Goal: Information Seeking & Learning: Learn about a topic

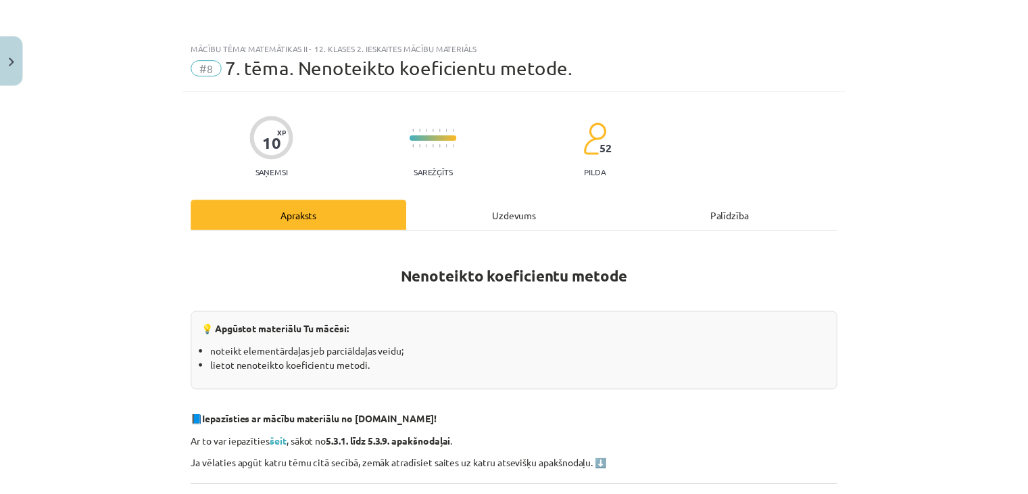
scroll to position [821, 0]
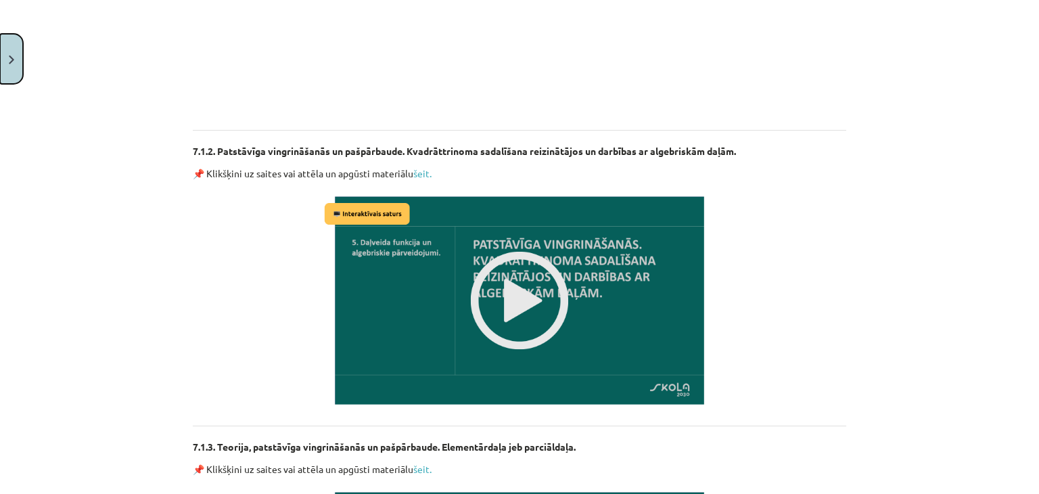
click at [9, 62] on img "Close" at bounding box center [11, 59] width 5 height 9
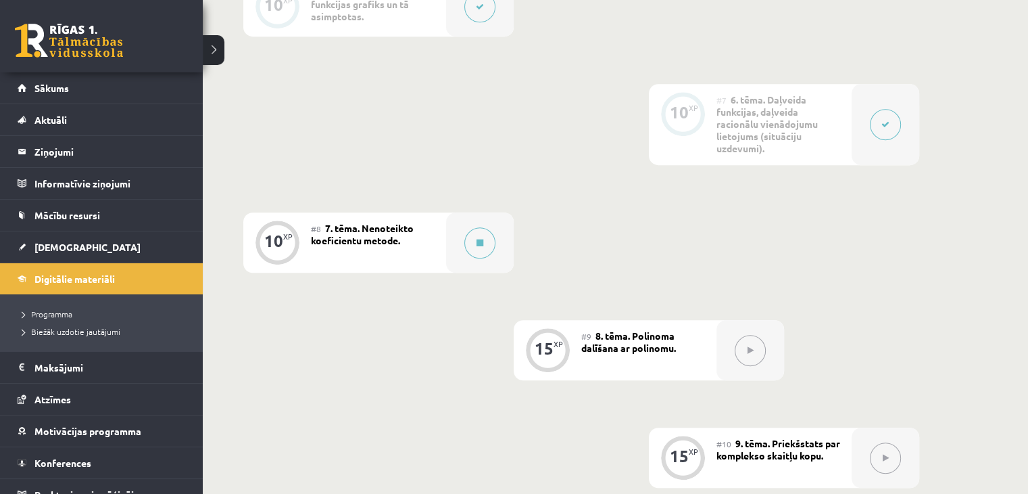
click at [22, 37] on link at bounding box center [69, 41] width 108 height 34
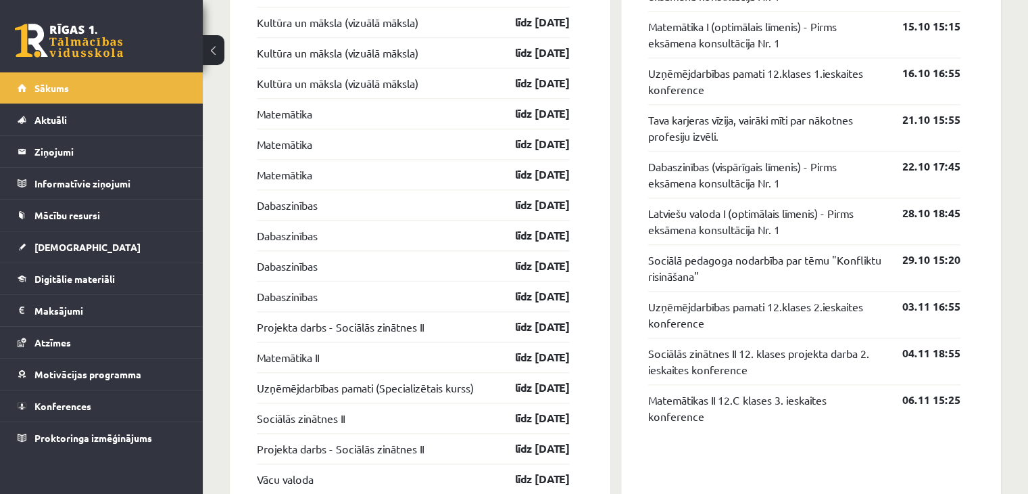
scroll to position [1463, 0]
click at [408, 320] on link "Projekta darbs - Sociālās zinātnes II" at bounding box center [340, 326] width 167 height 16
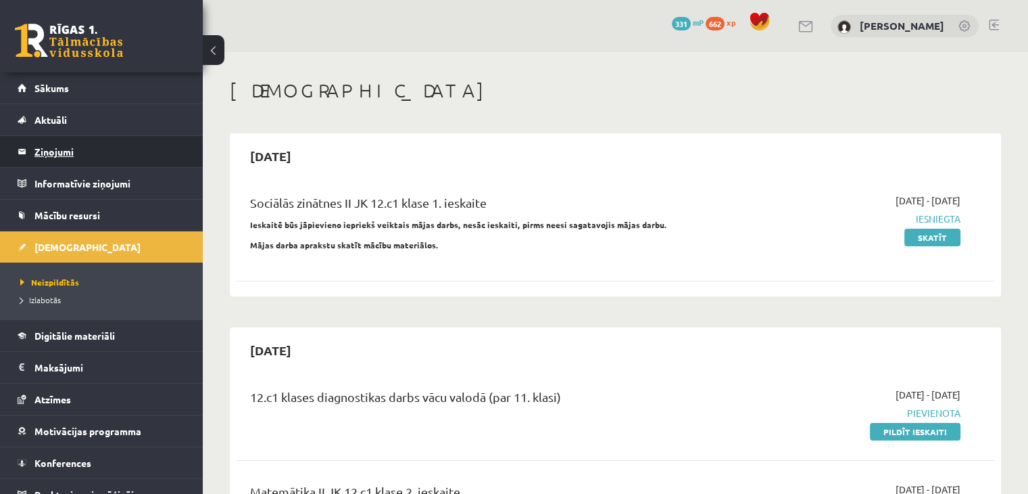
click at [103, 145] on legend "Ziņojumi 0" at bounding box center [109, 151] width 151 height 31
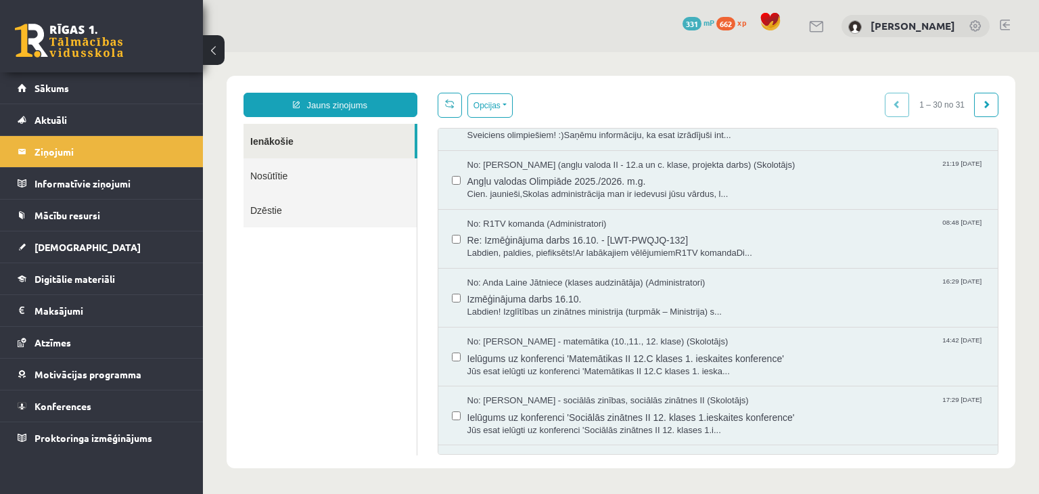
scroll to position [757, 0]
click at [611, 298] on span "Izmēģinājuma darbs 16.10." at bounding box center [725, 297] width 517 height 17
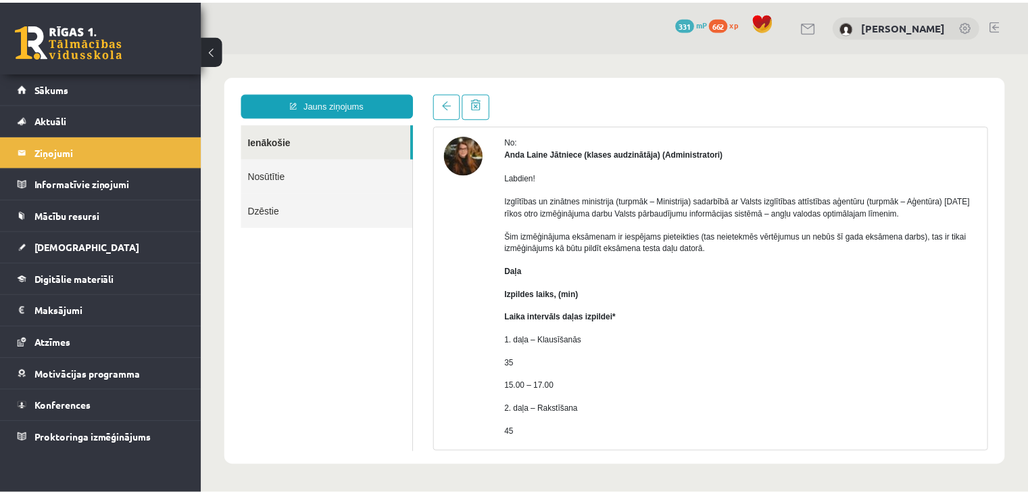
scroll to position [53, 0]
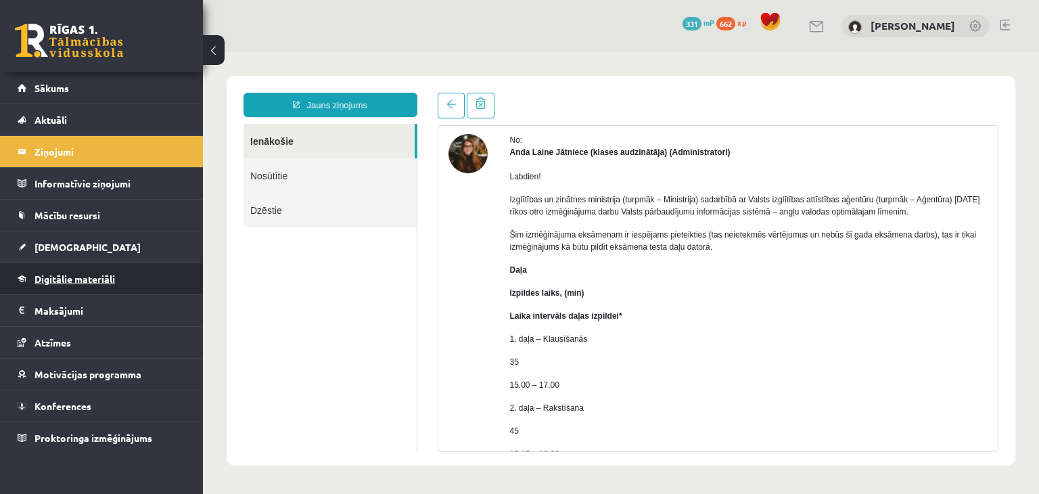
click at [102, 276] on span "Digitālie materiāli" at bounding box center [74, 278] width 80 height 12
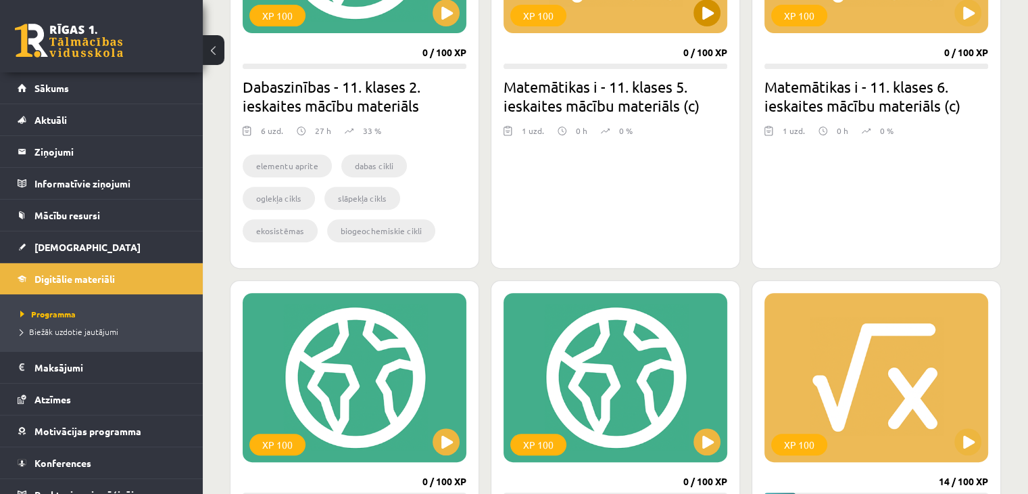
scroll to position [338, 0]
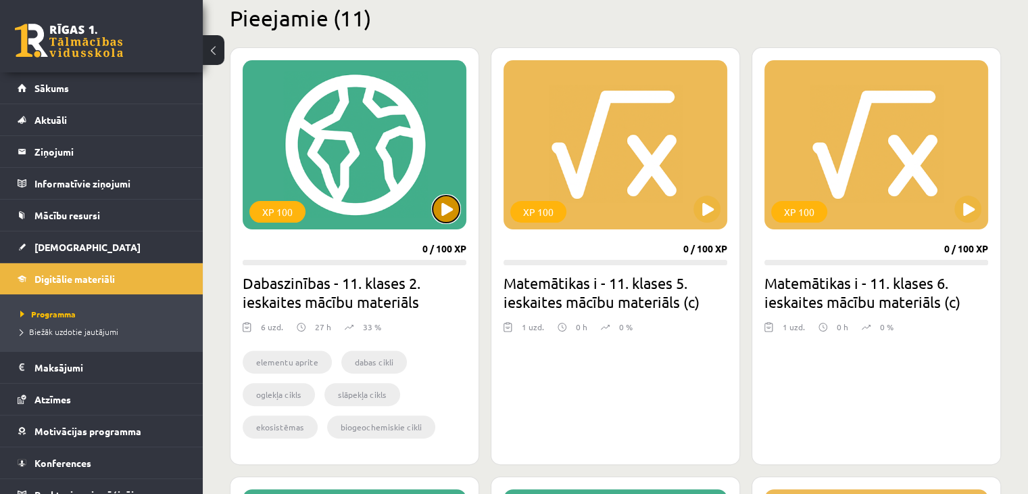
click at [451, 216] on button at bounding box center [446, 208] width 27 height 27
click at [383, 146] on div "XP 100" at bounding box center [355, 144] width 224 height 169
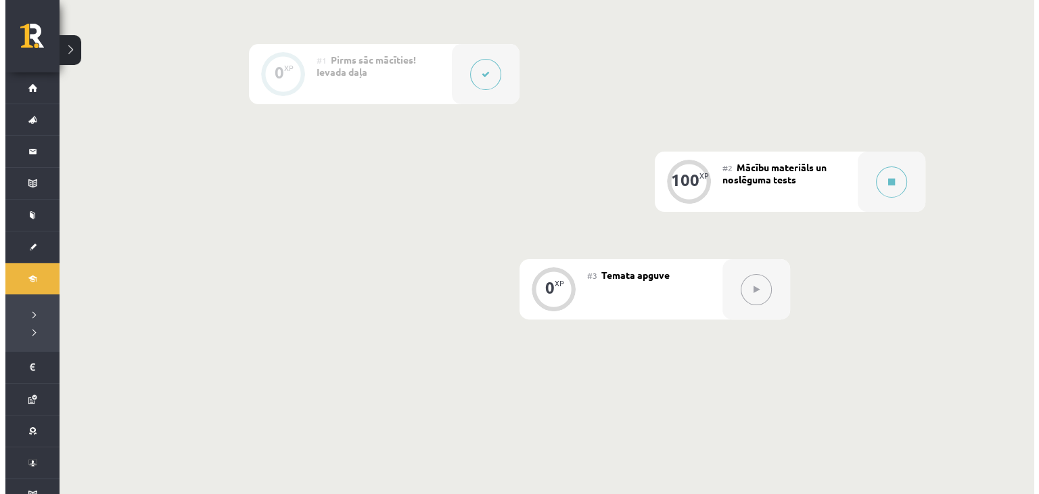
scroll to position [338, 0]
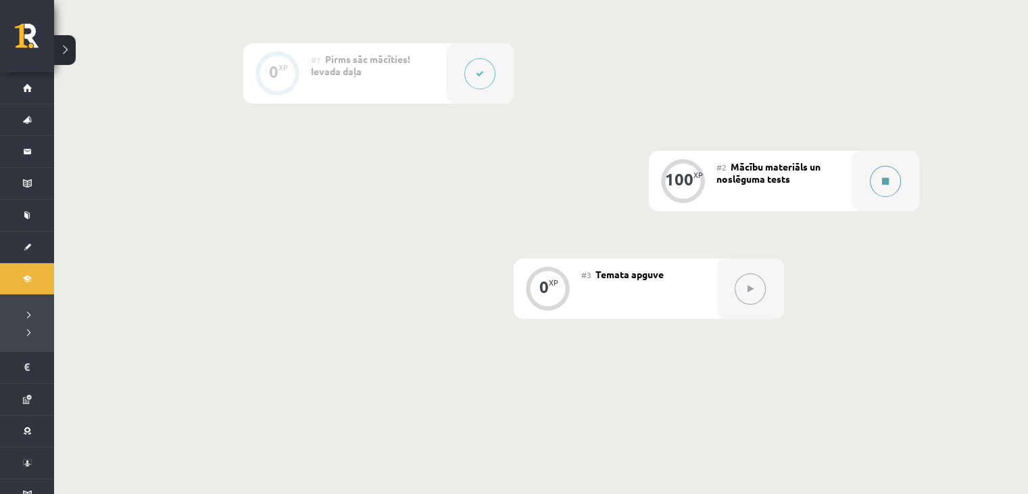
click at [877, 181] on button at bounding box center [885, 181] width 31 height 31
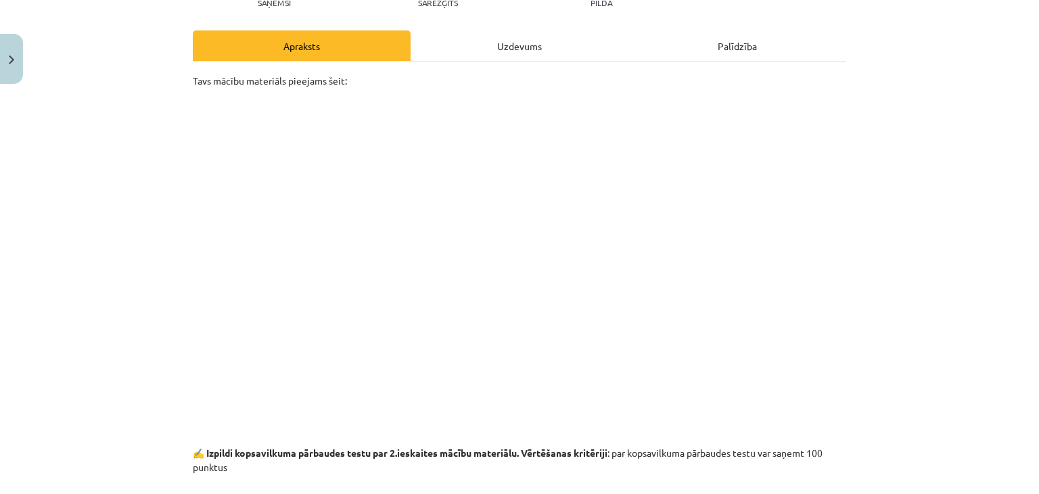
scroll to position [135, 0]
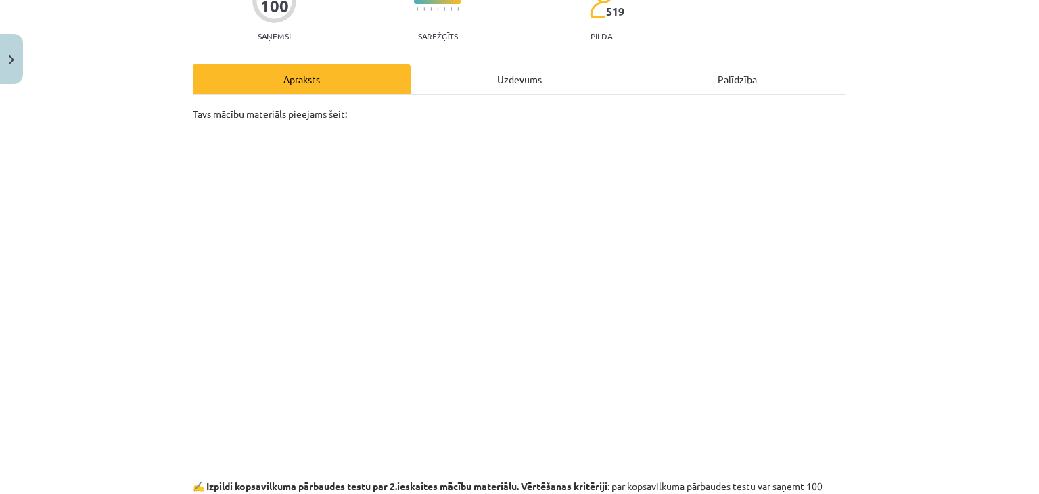
click at [538, 85] on div "Uzdevums" at bounding box center [519, 79] width 218 height 30
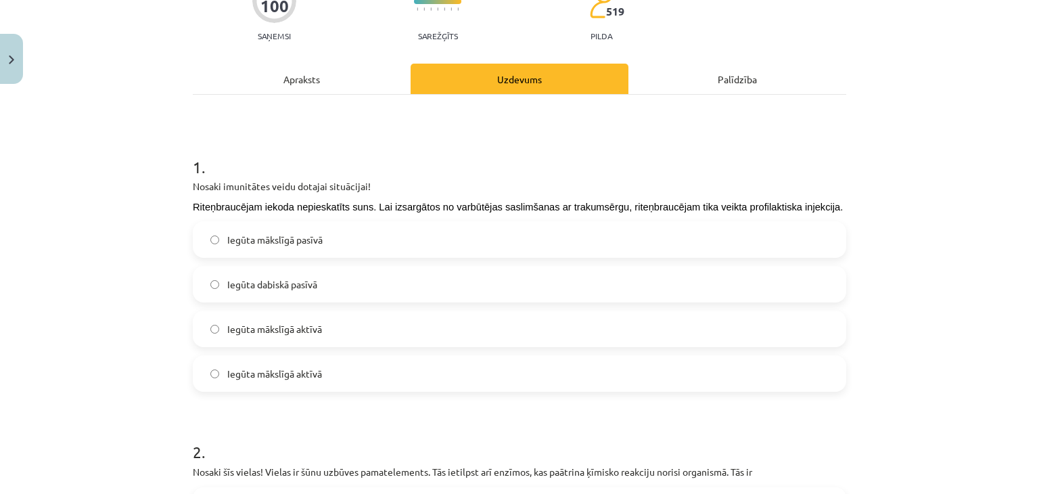
scroll to position [34, 0]
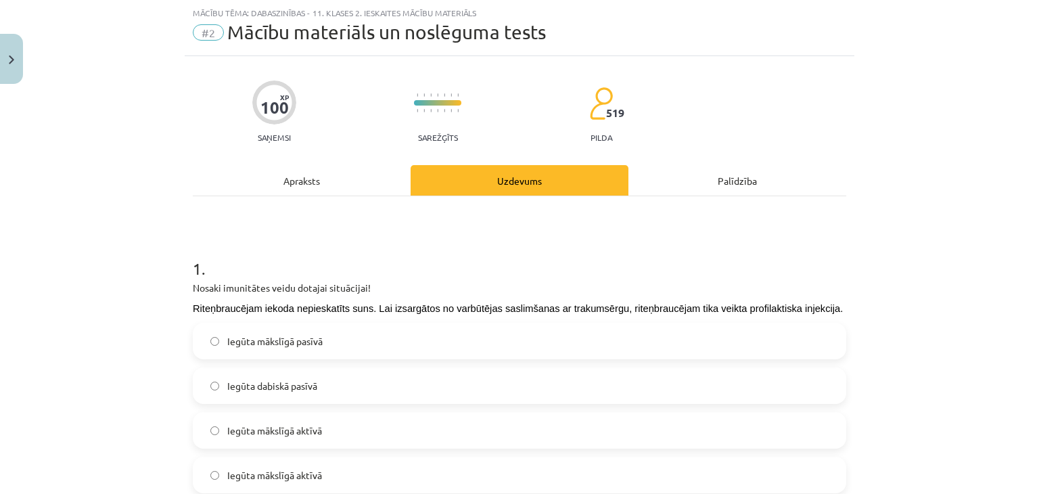
click at [333, 186] on div "Apraksts" at bounding box center [302, 180] width 218 height 30
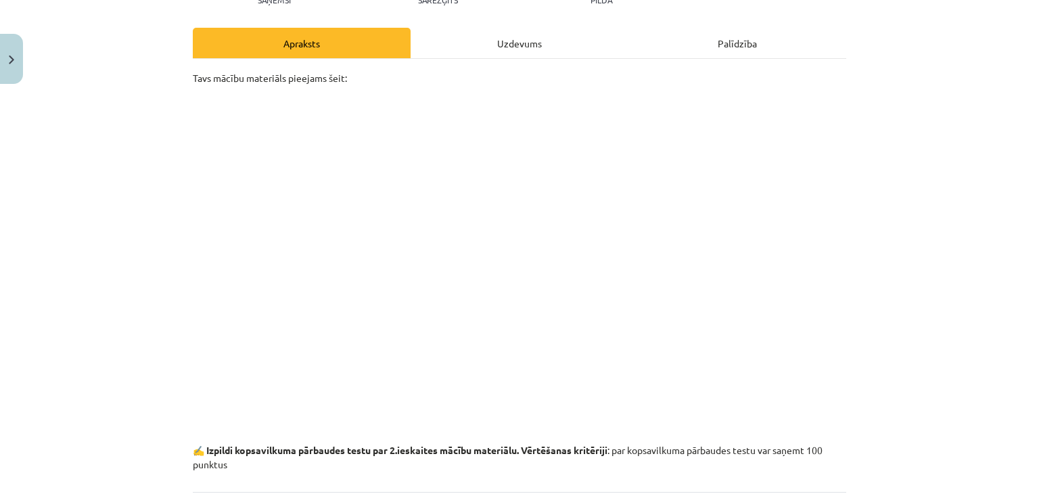
scroll to position [170, 0]
click at [1009, 143] on div "Mācību tēma: Dabaszinības - 11. klases 2. ieskaites mācību materiāls #2 Mācību …" at bounding box center [519, 247] width 1039 height 494
